Goal: Task Accomplishment & Management: Manage account settings

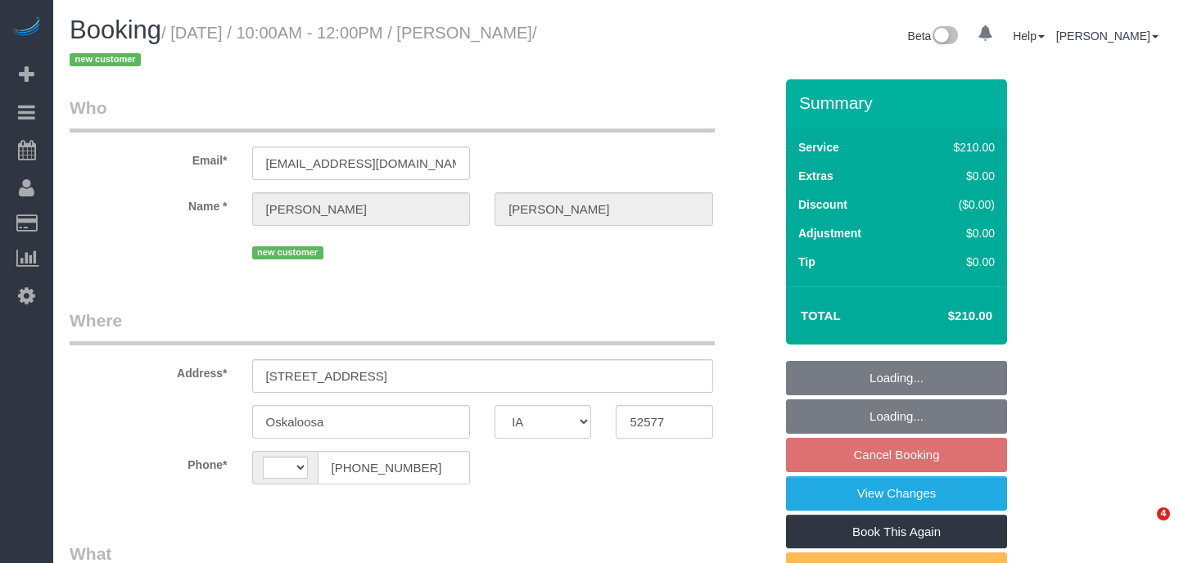
select select "IA"
select select "string:[GEOGRAPHIC_DATA]"
select select "object:808"
select select "string:fspay-11479aac-eb20-44e3-a0dc-8b49bef8e2ad"
select select "180"
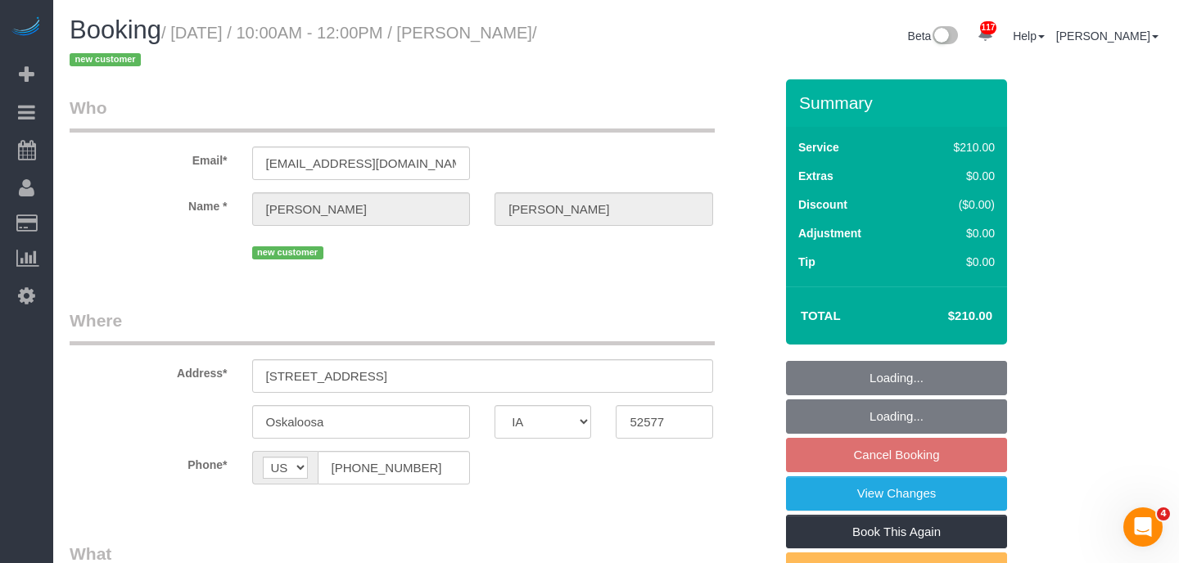
select select "spot2"
select select "object:920"
